Goal: Task Accomplishment & Management: Manage account settings

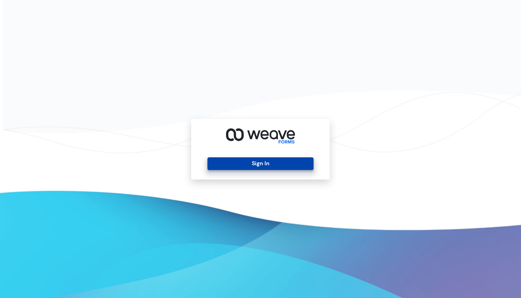
click at [265, 167] on button "Sign In" at bounding box center [260, 163] width 106 height 13
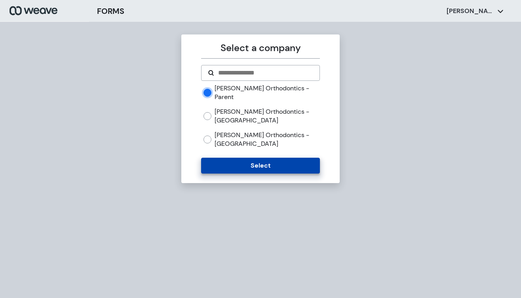
click at [248, 159] on button "Select" at bounding box center [260, 165] width 118 height 16
